Goal: Find specific page/section: Find specific page/section

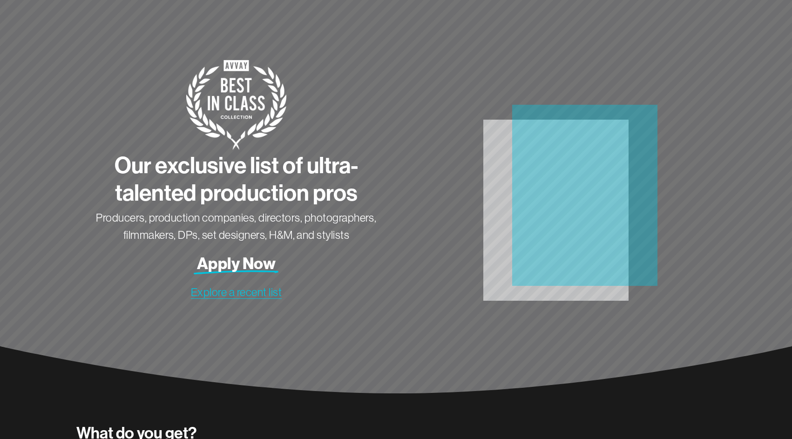
click at [251, 296] on span "Explore a recent list" at bounding box center [236, 292] width 91 height 13
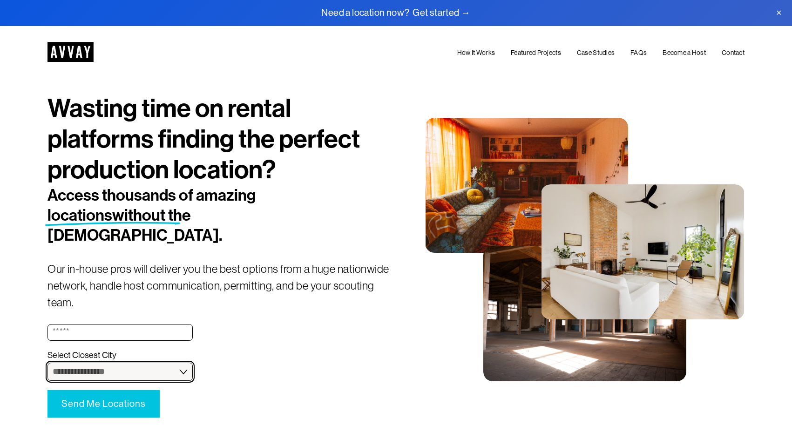
click at [47, 363] on select "**********" at bounding box center [119, 372] width 145 height 18
click at [405, 11] on link at bounding box center [396, 13] width 792 height 26
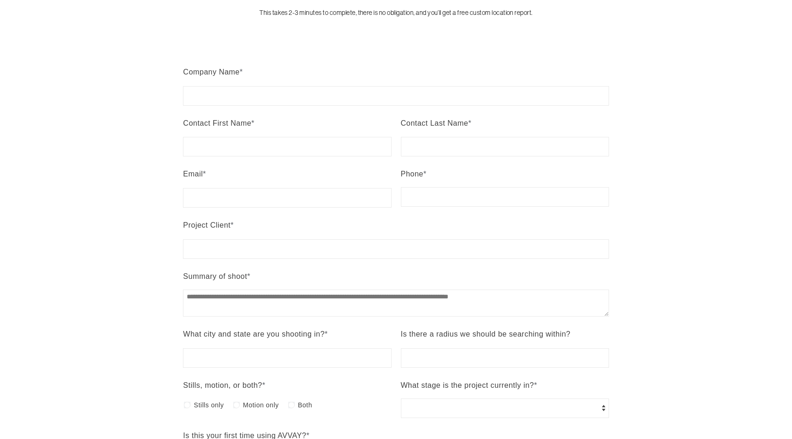
scroll to position [162, 0]
